Goal: Find specific page/section: Find specific page/section

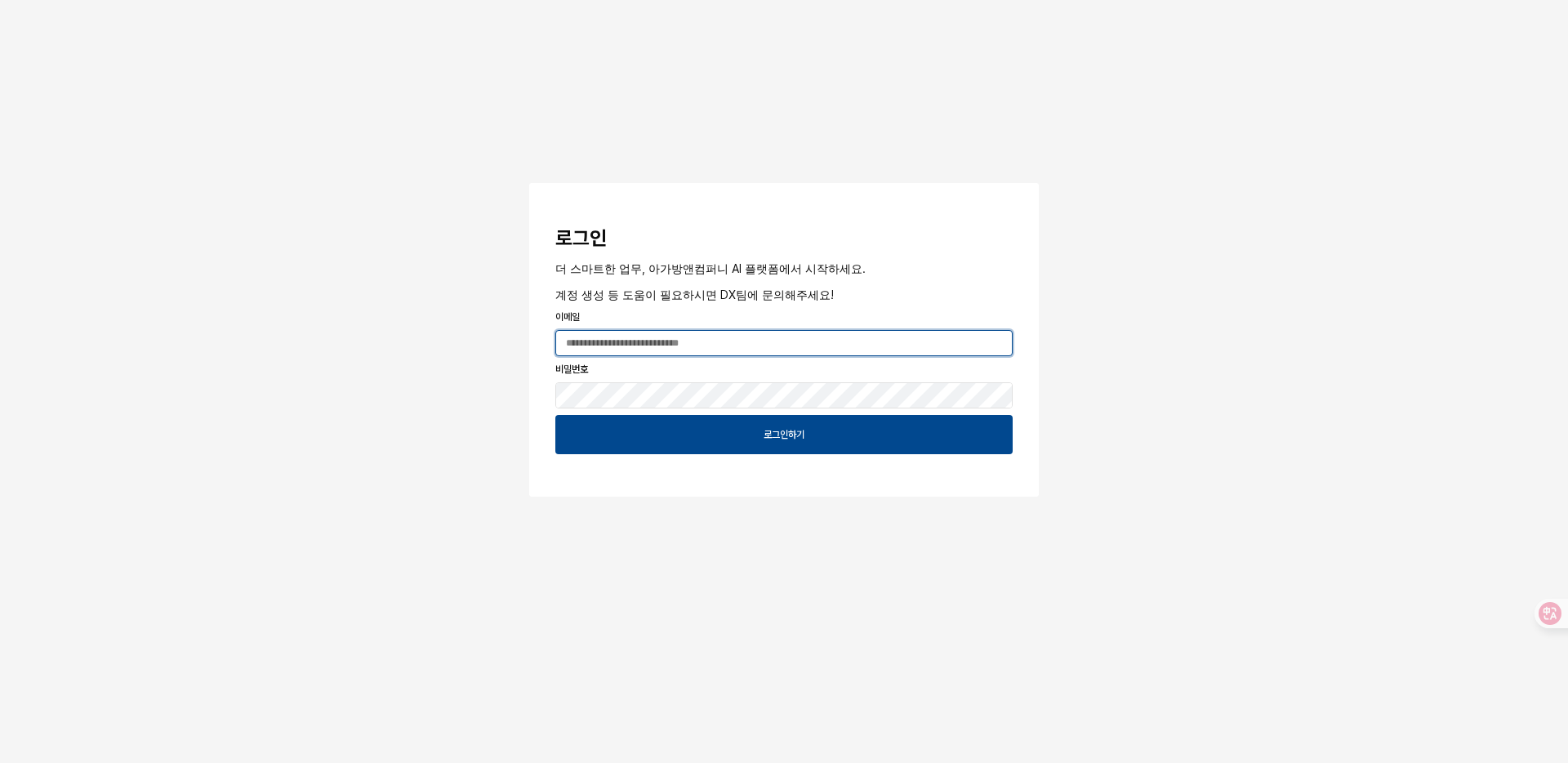
click at [803, 342] on input "App Frame" at bounding box center [784, 343] width 455 height 25
type input "**********"
click at [529, 183] on button "App Frame" at bounding box center [536, 186] width 13 height 5
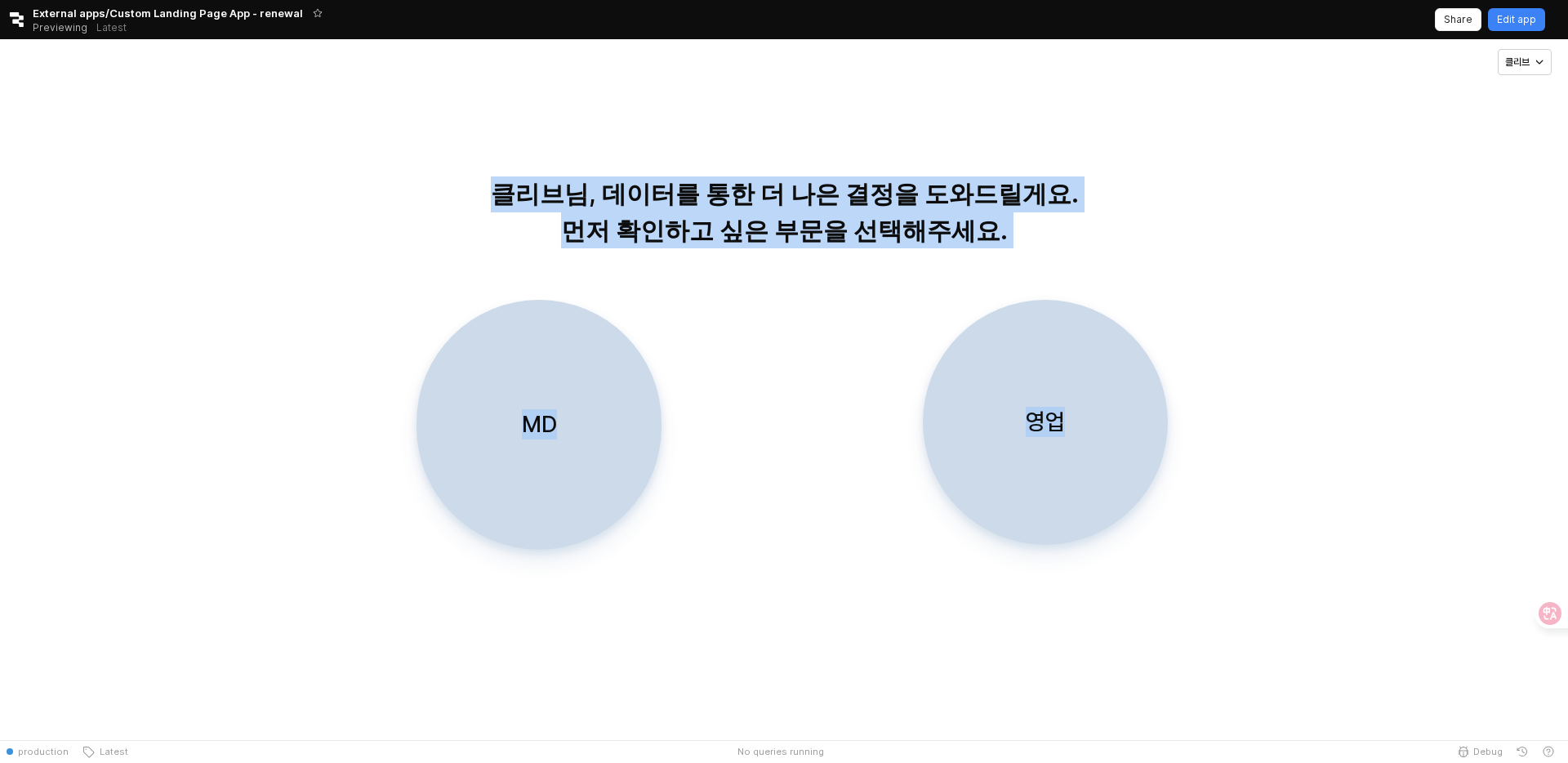
click at [544, 431] on p "MD" at bounding box center [539, 424] width 35 height 30
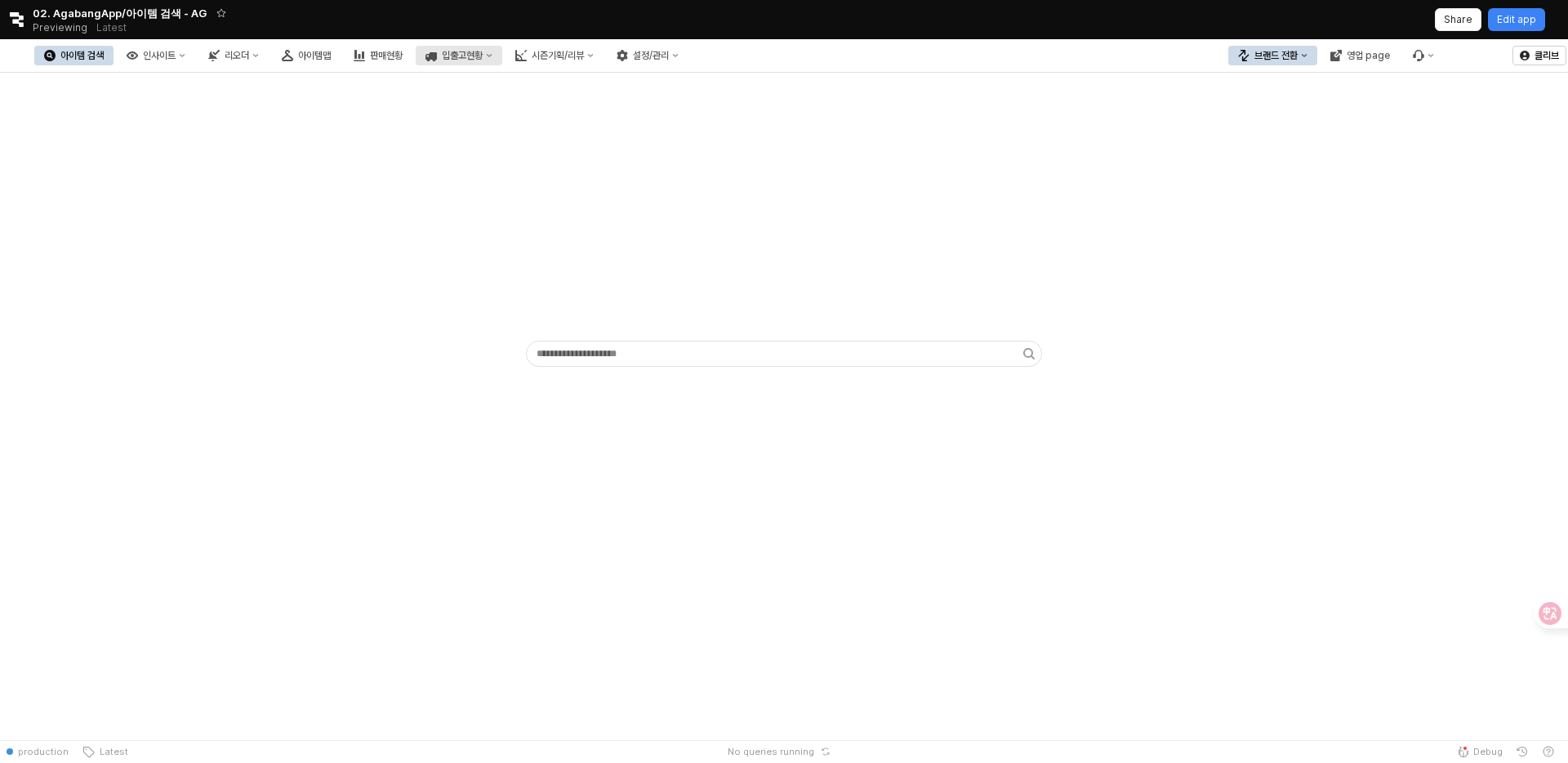
click at [502, 51] on button "입출고현황" at bounding box center [459, 56] width 86 height 20
click at [539, 90] on div "입고현황(일간)" at bounding box center [548, 86] width 86 height 13
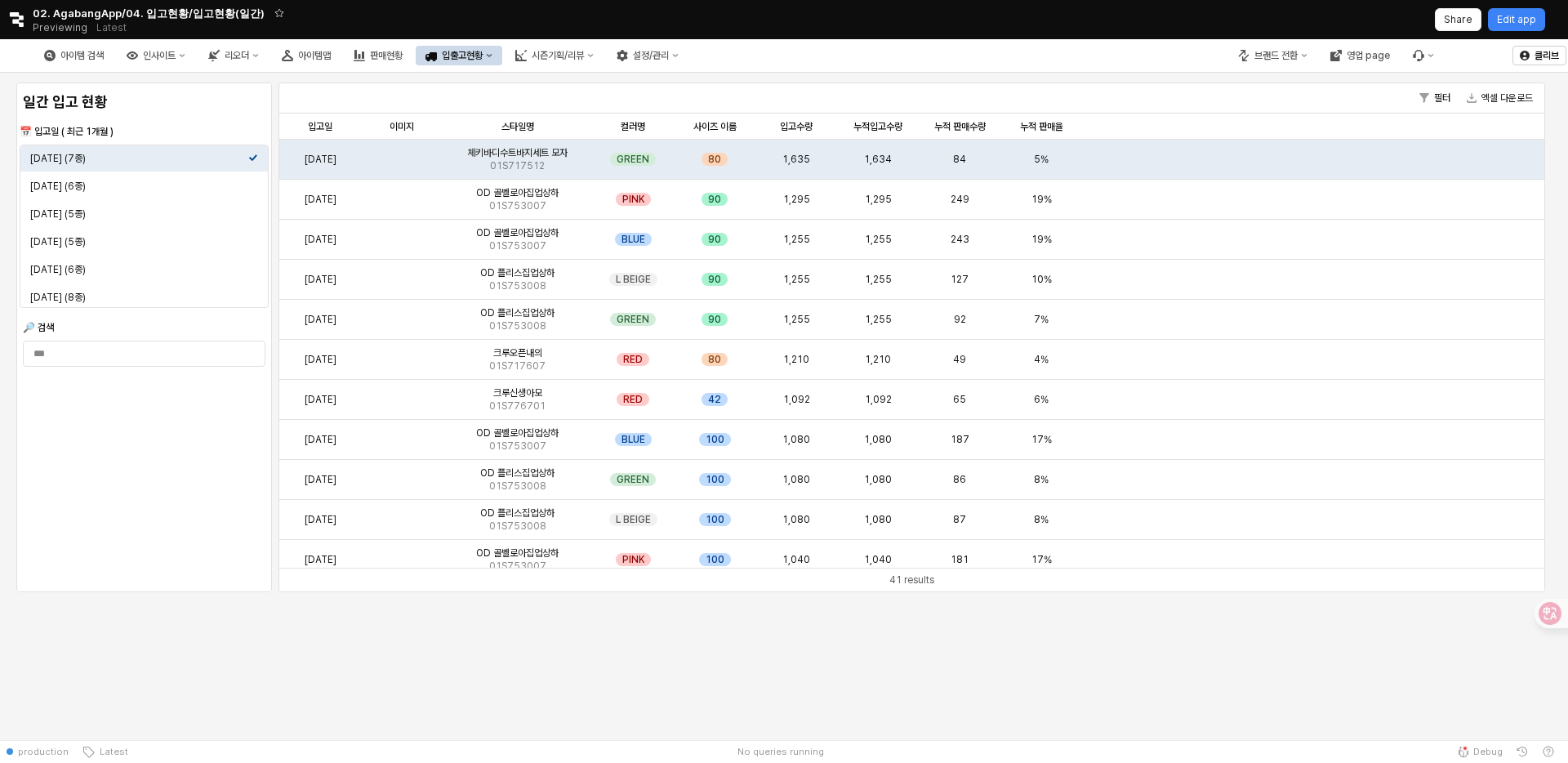
click at [503, 53] on button "입출고현황" at bounding box center [459, 56] width 86 height 20
click at [567, 107] on div "입출고현황(시즌)" at bounding box center [548, 114] width 86 height 13
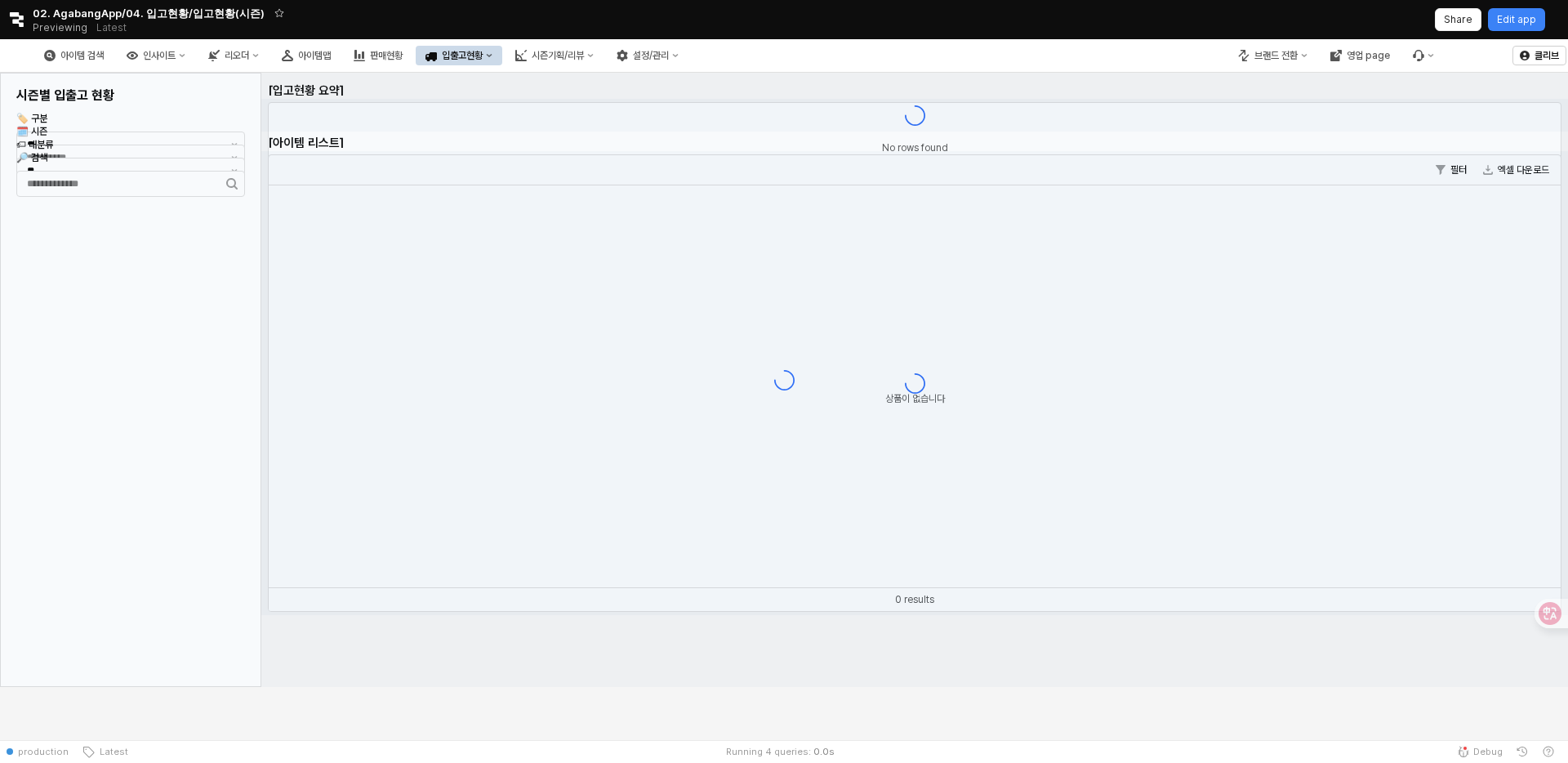
type input "****"
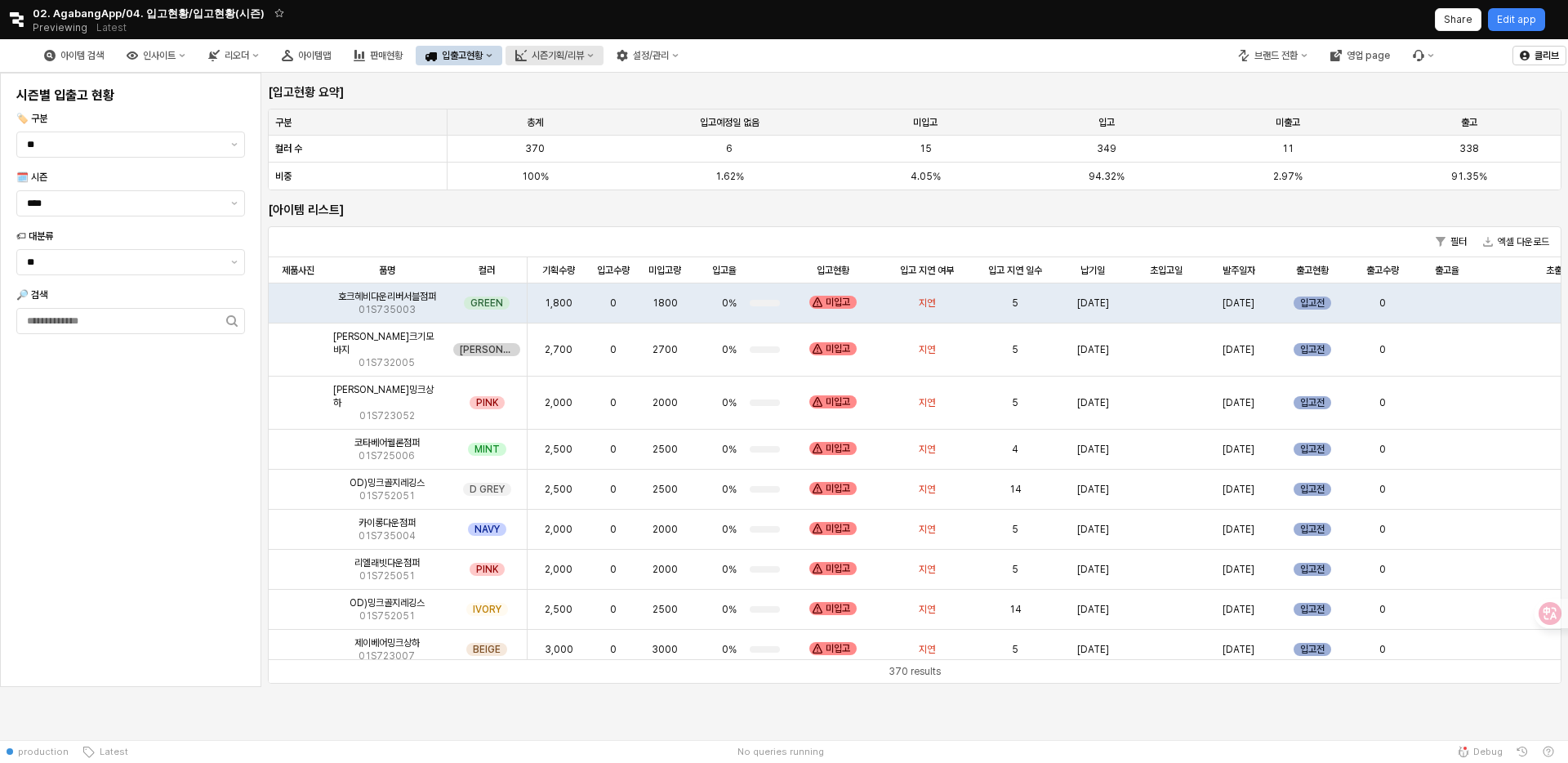
click at [584, 58] on div "시즌기획/리뷰" at bounding box center [558, 56] width 52 height 12
click at [249, 52] on div "리오더" at bounding box center [237, 56] width 25 height 12
click at [382, 19] on div "Retool logo 02. AgabangApp/04. 입고현황/입고현황(시즌) Previewing Latest Share Edit app" at bounding box center [784, 19] width 1568 height 39
